Goal: Information Seeking & Learning: Find specific fact

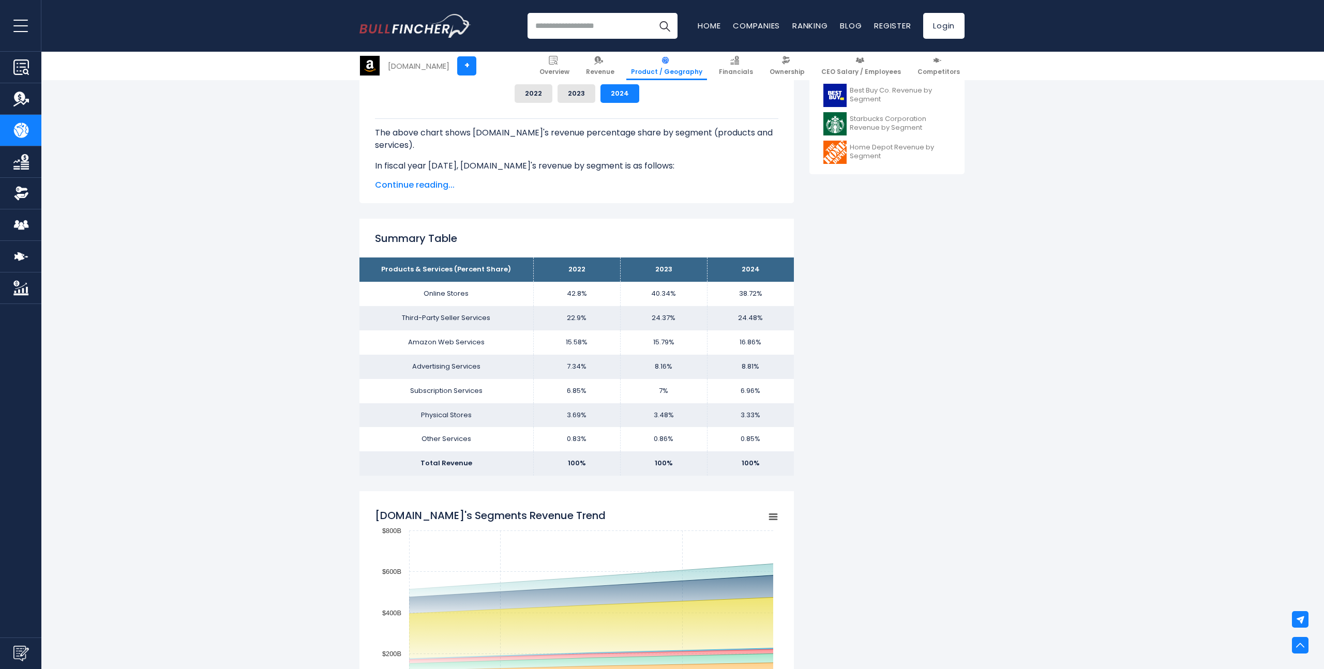
click at [666, 352] on td "15.79%" at bounding box center [663, 342] width 87 height 24
click at [643, 329] on td "24.37%" at bounding box center [663, 318] width 87 height 24
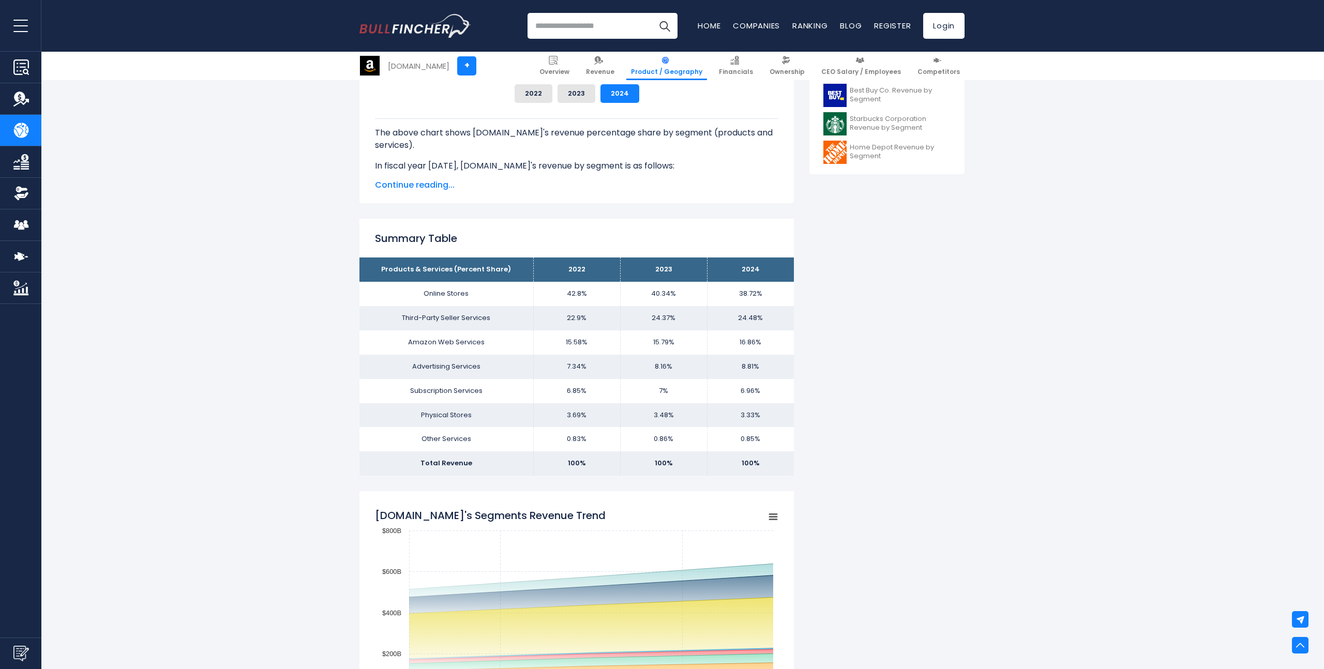
click at [643, 329] on td "24.37%" at bounding box center [663, 318] width 87 height 24
click at [665, 336] on td "15.79%" at bounding box center [663, 342] width 87 height 24
click at [715, 369] on td "8.81%" at bounding box center [750, 367] width 87 height 24
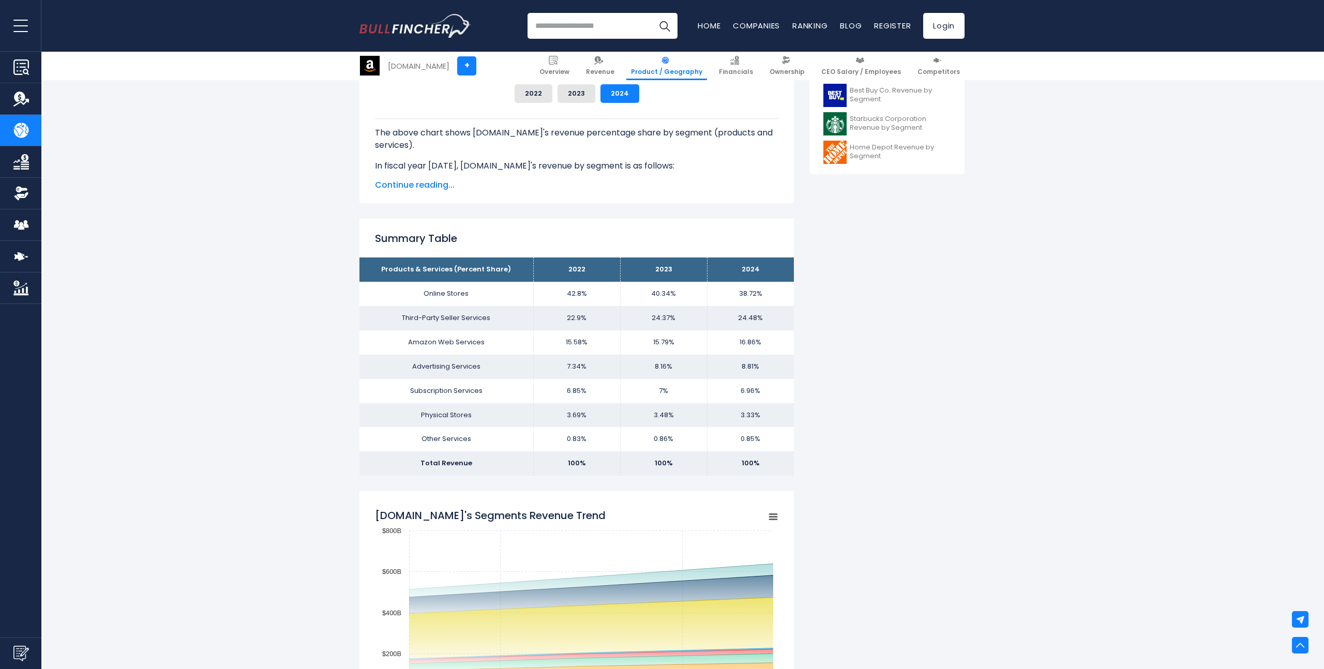
click at [715, 369] on td "8.81%" at bounding box center [750, 367] width 87 height 24
click at [672, 342] on td "15.79%" at bounding box center [663, 342] width 87 height 24
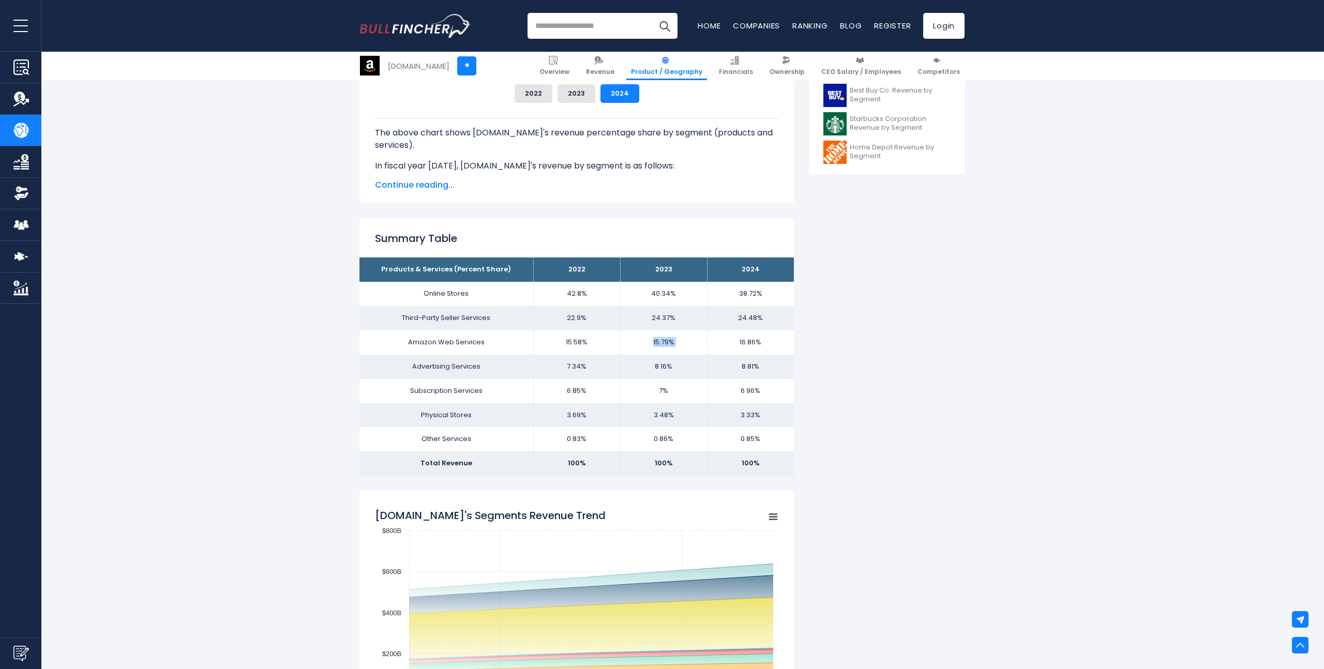
click at [700, 343] on td "15.79%" at bounding box center [663, 342] width 87 height 24
click at [742, 341] on td "16.86%" at bounding box center [750, 342] width 87 height 24
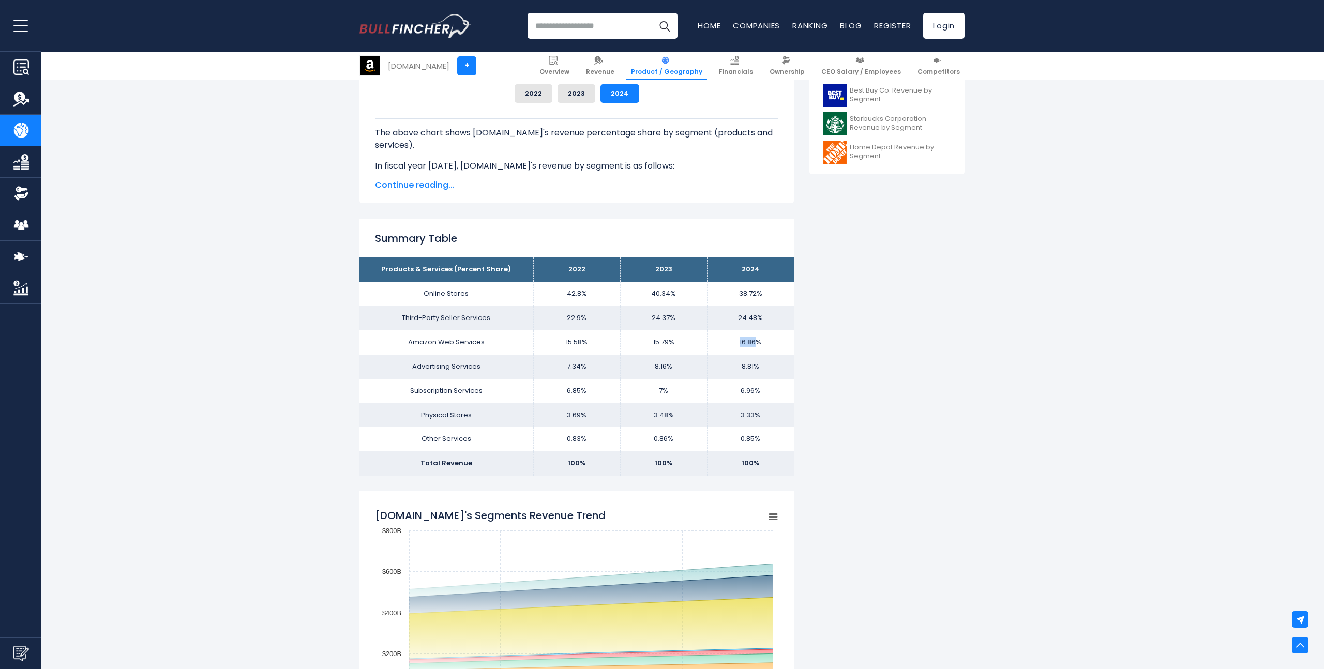
click at [743, 295] on td "38.72%" at bounding box center [750, 294] width 87 height 24
click at [757, 304] on td "38.72%" at bounding box center [750, 294] width 87 height 24
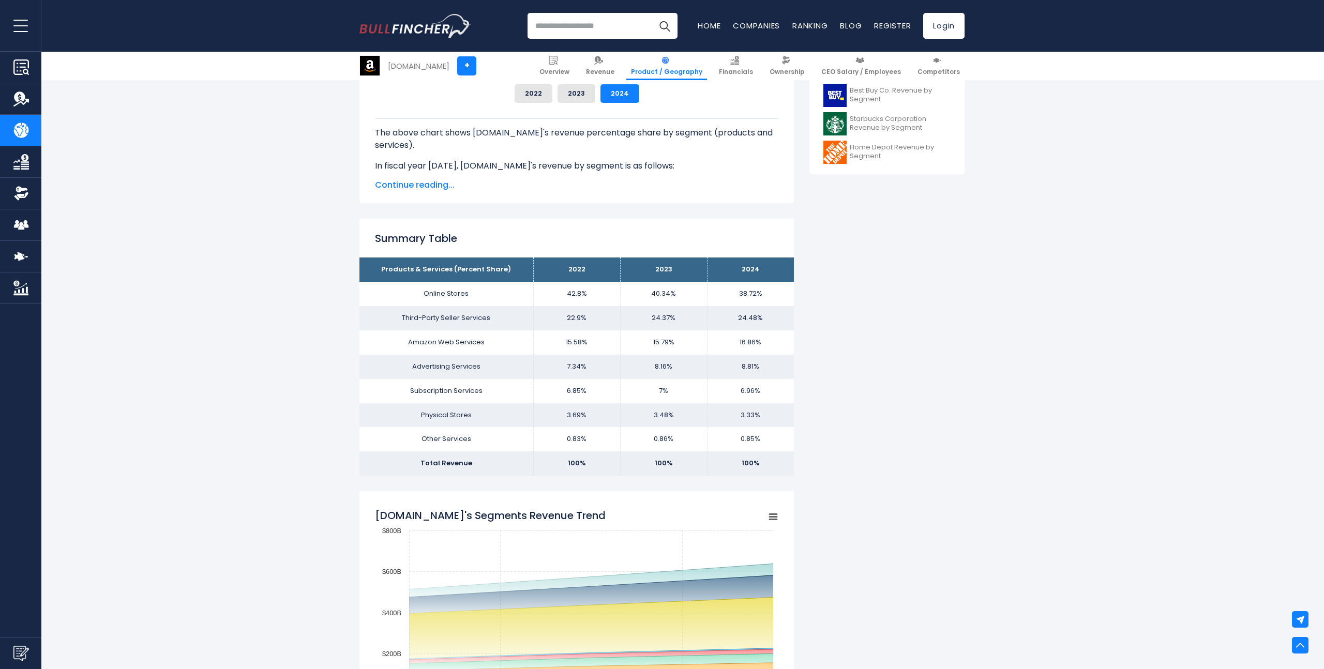
click at [764, 349] on td "16.86%" at bounding box center [750, 342] width 87 height 24
click at [732, 324] on td "24.48%" at bounding box center [750, 318] width 87 height 24
click at [742, 340] on td "16.86%" at bounding box center [750, 342] width 87 height 24
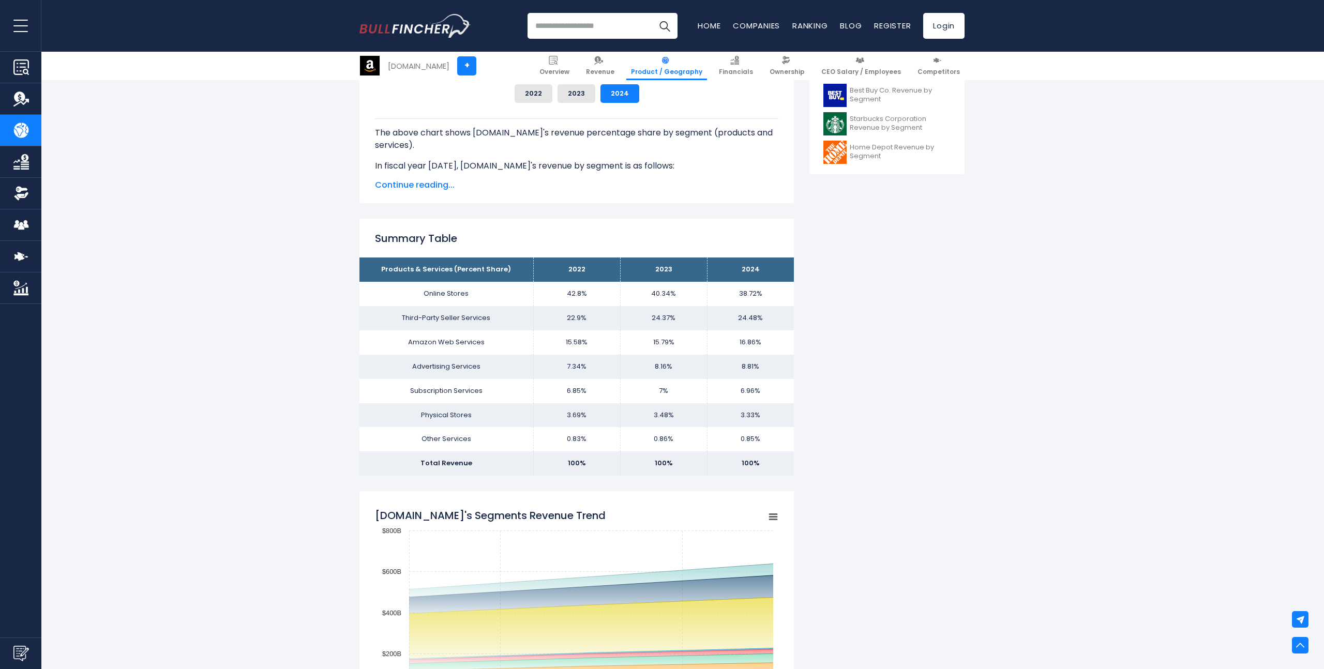
click at [742, 340] on td "16.86%" at bounding box center [750, 342] width 87 height 24
click at [750, 339] on td "16.86%" at bounding box center [750, 342] width 87 height 24
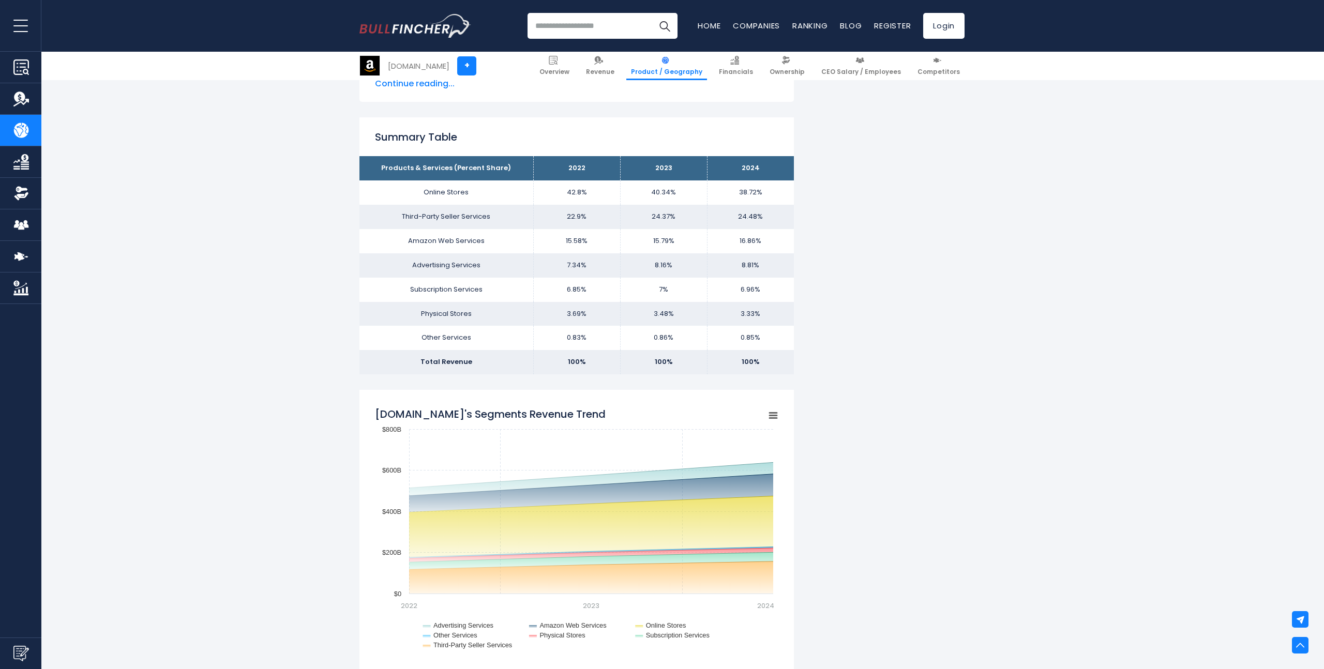
scroll to position [610, 0]
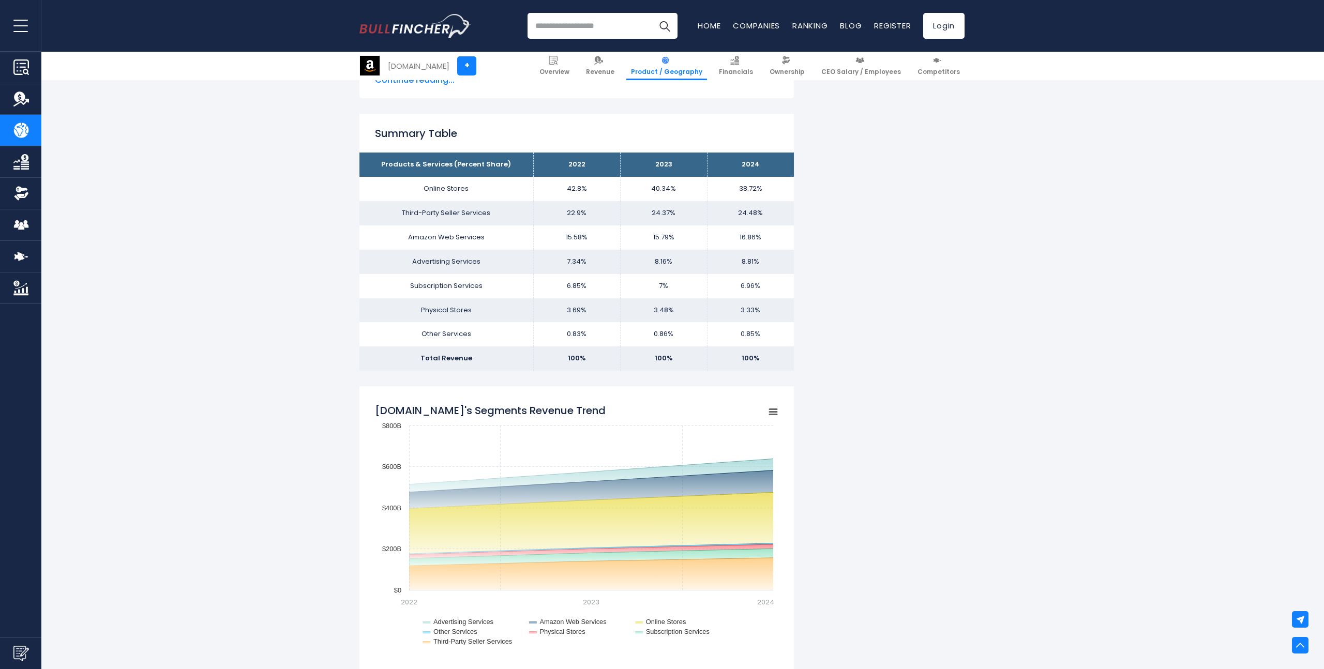
click at [728, 295] on td "6.96%" at bounding box center [750, 286] width 87 height 24
click at [780, 340] on td "0.85%" at bounding box center [750, 334] width 87 height 24
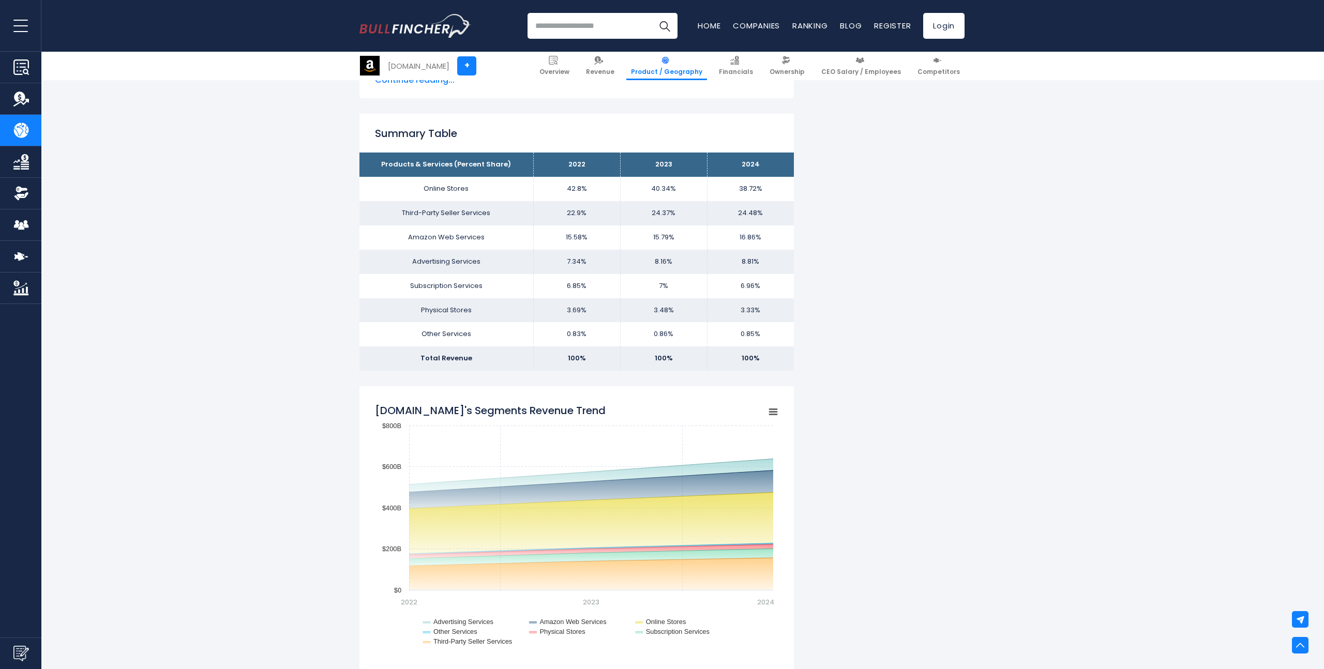
click at [780, 340] on td "0.85%" at bounding box center [750, 334] width 87 height 24
click at [780, 377] on div "[DOMAIN_NAME]'s Revenue by Segment In fiscal year [DATE], [DOMAIN_NAME]'s reven…" at bounding box center [576, 525] width 434 height 1808
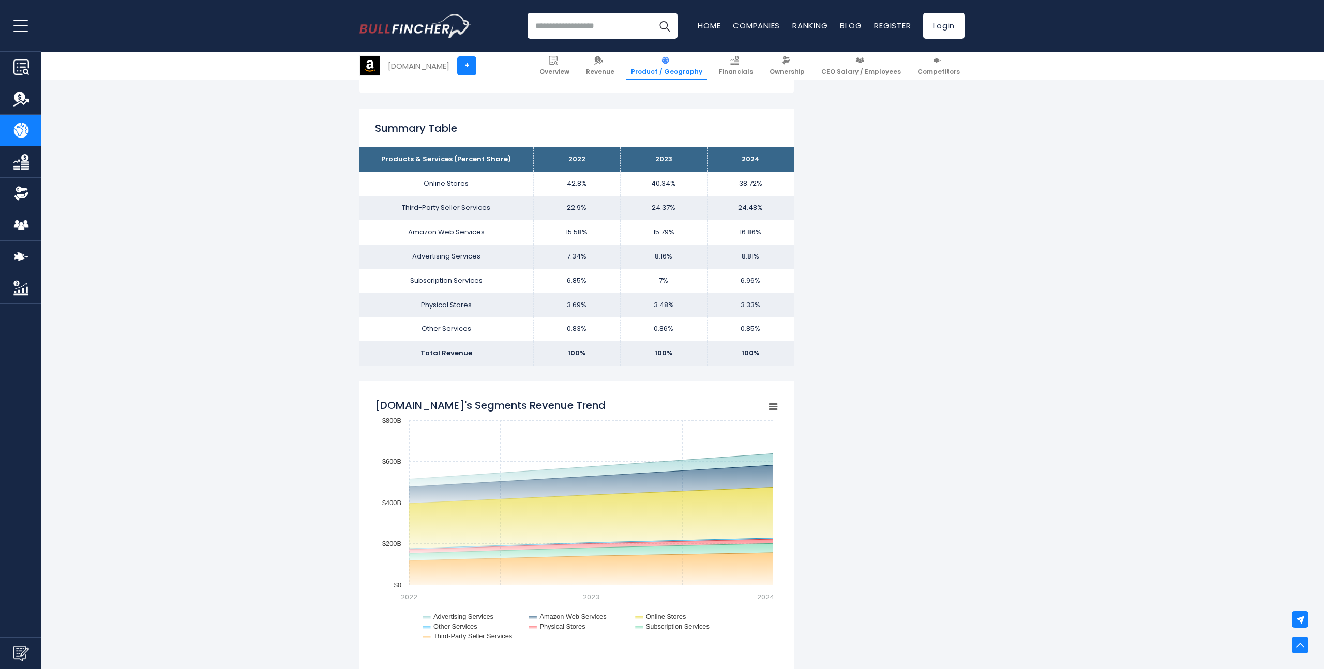
scroll to position [616, 0]
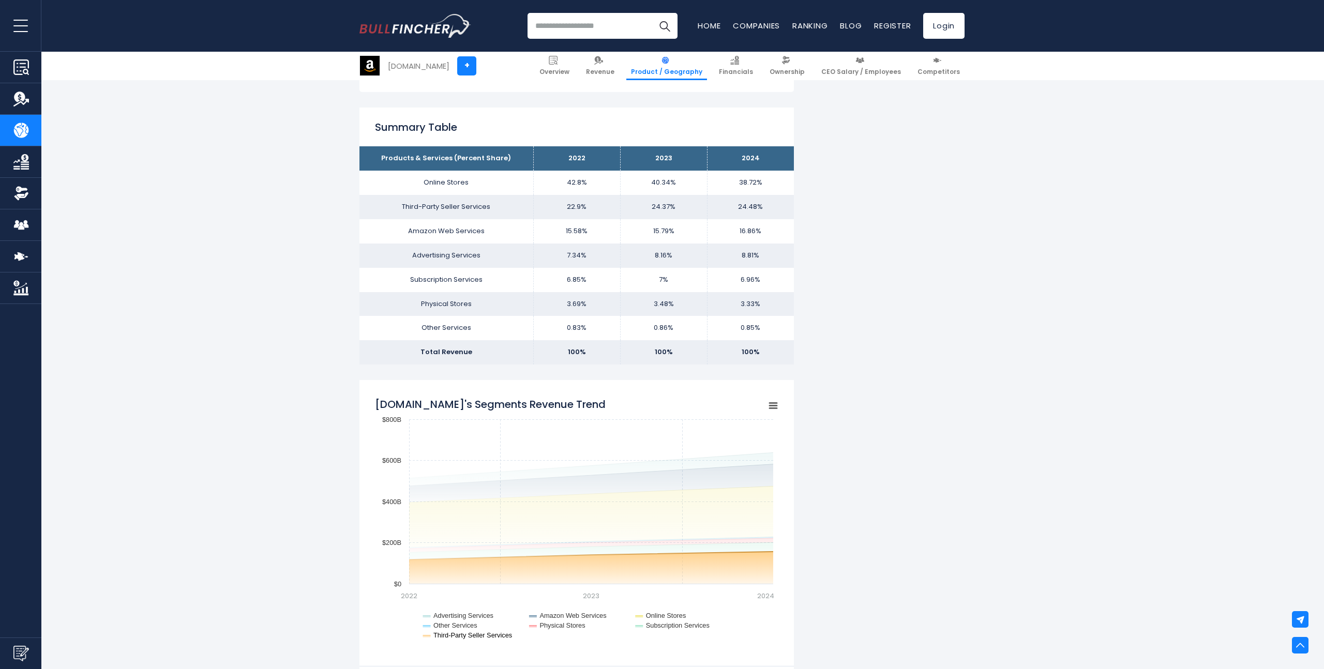
click at [489, 636] on text "Third-Party Seller Services" at bounding box center [472, 635] width 79 height 8
